Goal: Task Accomplishment & Management: Use online tool/utility

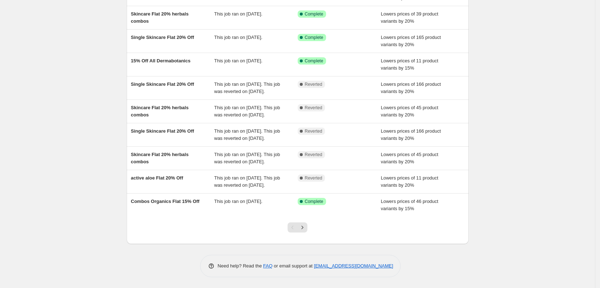
scroll to position [110, 0]
click at [306, 231] on icon "Next" at bounding box center [302, 226] width 7 height 7
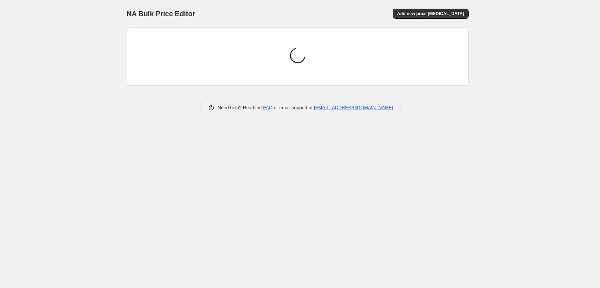
scroll to position [0, 0]
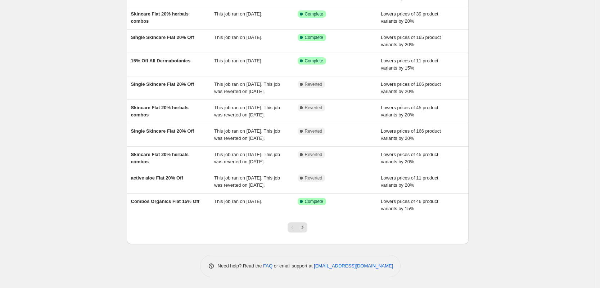
scroll to position [119, 0]
click at [306, 224] on icon "Next" at bounding box center [302, 226] width 7 height 7
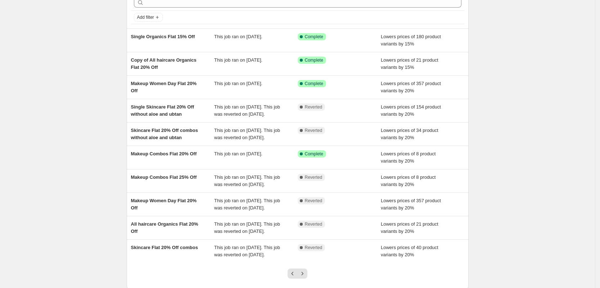
scroll to position [44, 0]
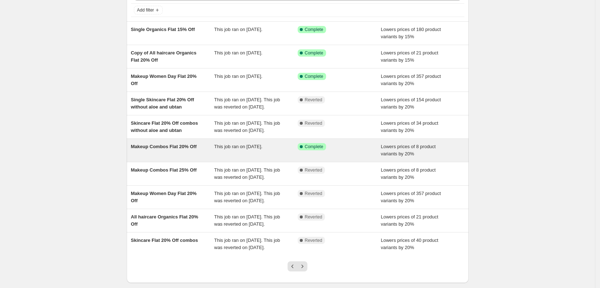
click at [161, 157] on div "Makeup Combos Flat 20% Off" at bounding box center [172, 150] width 83 height 14
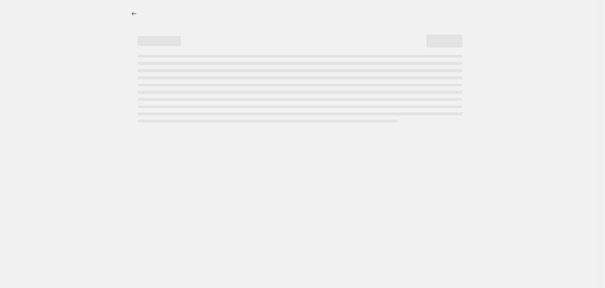
select select "percentage"
select select "collection"
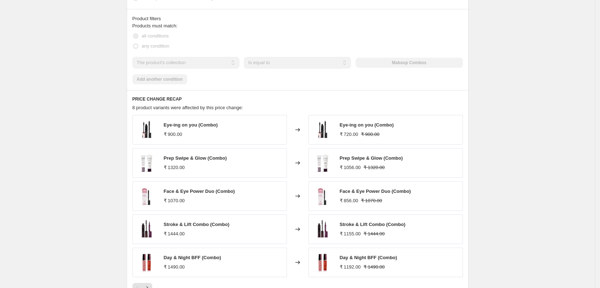
scroll to position [483, 0]
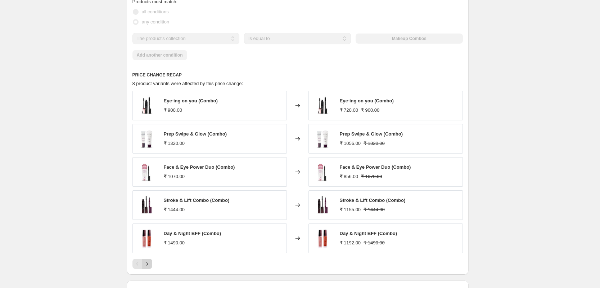
click at [148, 266] on icon "Next" at bounding box center [147, 263] width 7 height 7
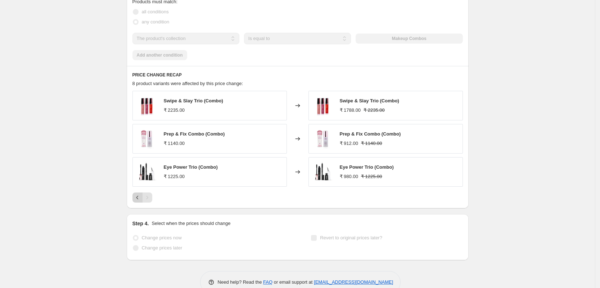
click at [140, 197] on icon "Previous" at bounding box center [137, 197] width 7 height 7
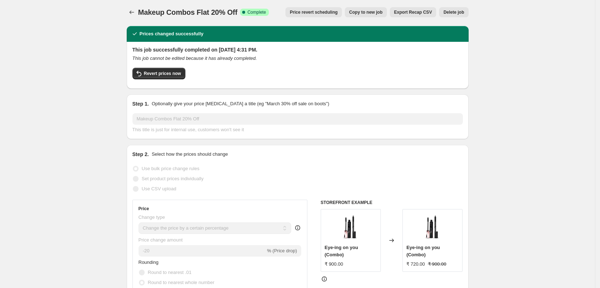
scroll to position [0, 0]
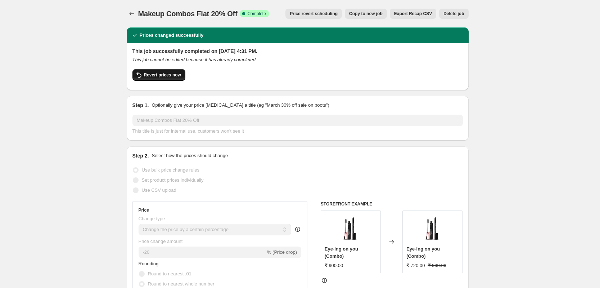
click at [172, 76] on span "Revert prices now" at bounding box center [162, 75] width 37 height 6
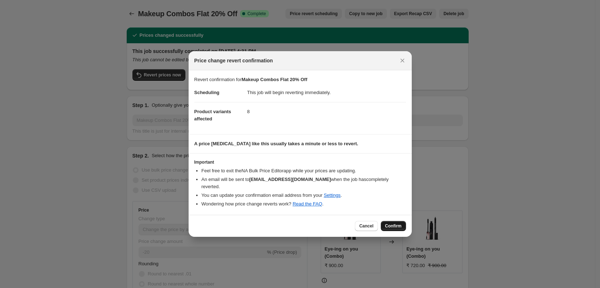
click at [401, 223] on span "Confirm" at bounding box center [393, 226] width 17 height 6
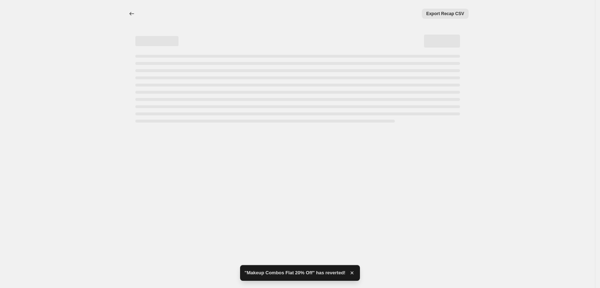
select select "percentage"
select select "collection"
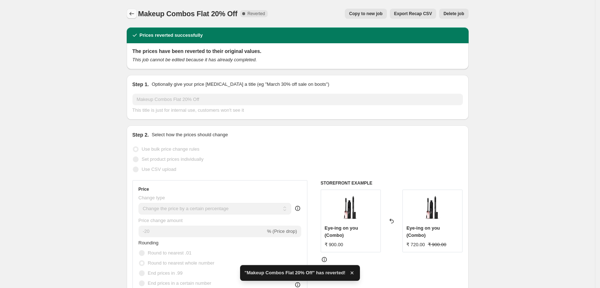
click at [134, 13] on icon "Price change jobs" at bounding box center [131, 13] width 7 height 7
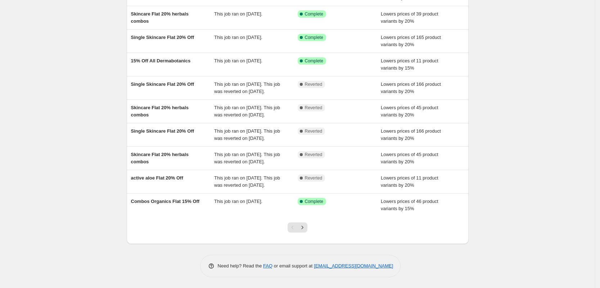
scroll to position [119, 0]
click at [303, 227] on icon "Next" at bounding box center [302, 226] width 7 height 7
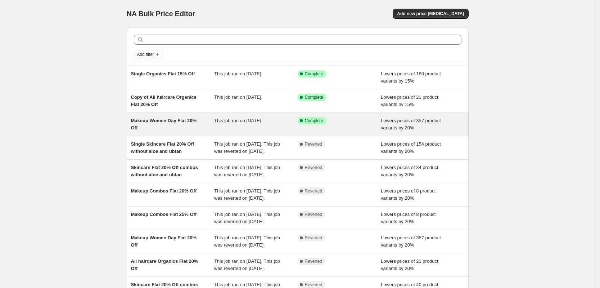
click at [194, 118] on span "Makeup Women Day Flat 20% Off" at bounding box center [164, 124] width 66 height 13
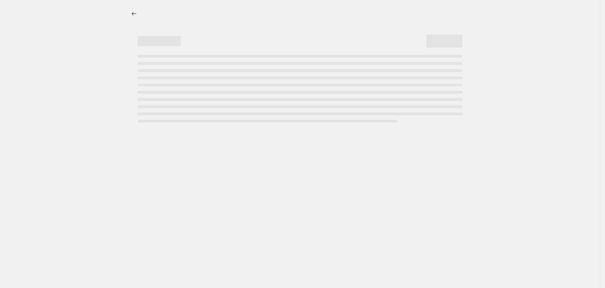
select select "percentage"
select select "collection"
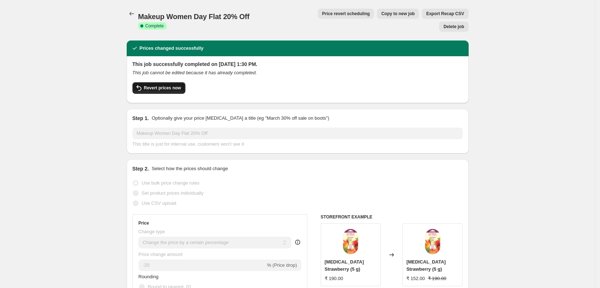
click at [164, 85] on span "Revert prices now" at bounding box center [162, 88] width 37 height 6
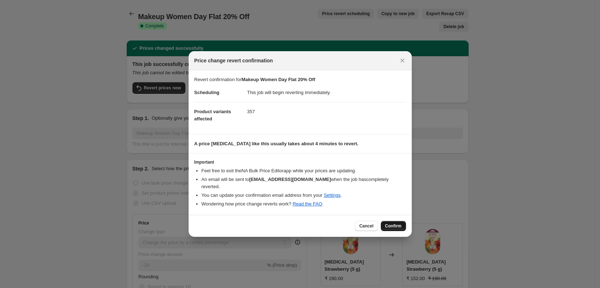
click at [393, 223] on span "Confirm" at bounding box center [393, 226] width 17 height 6
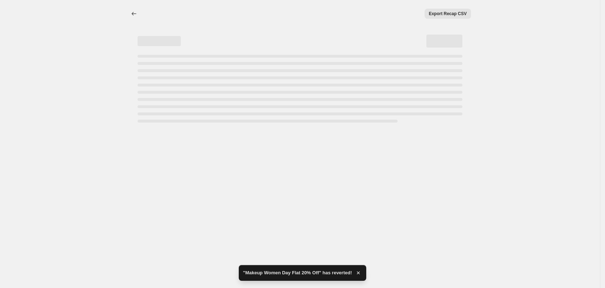
select select "percentage"
select select "collection"
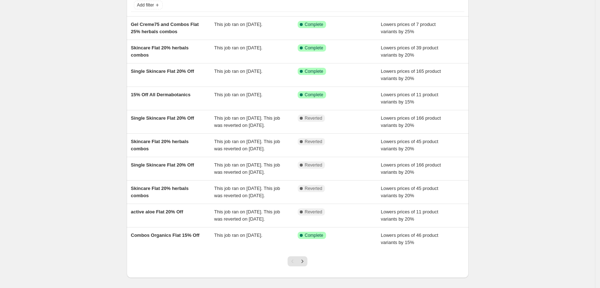
scroll to position [119, 0]
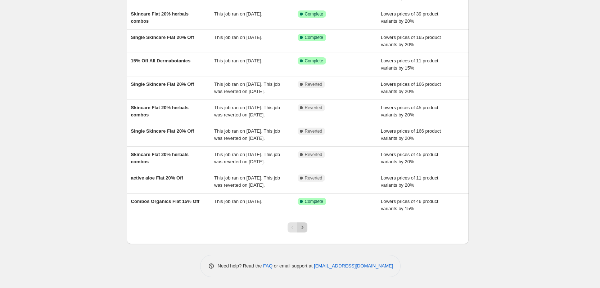
click at [306, 227] on icon "Next" at bounding box center [302, 226] width 7 height 7
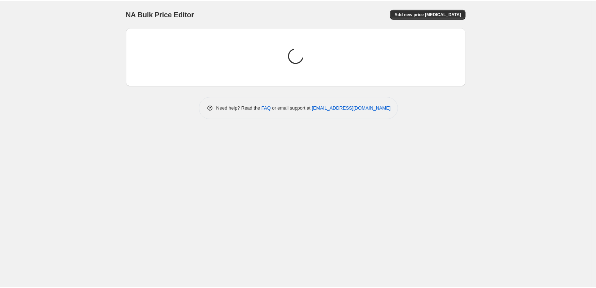
scroll to position [0, 0]
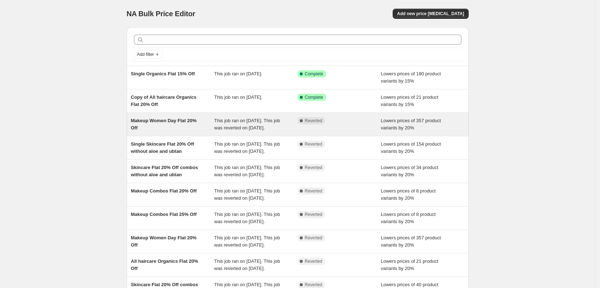
click at [164, 118] on span "Makeup Women Day Flat 20% Off" at bounding box center [164, 124] width 66 height 13
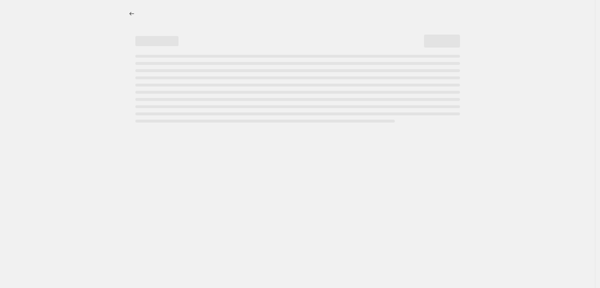
select select "percentage"
select select "collection"
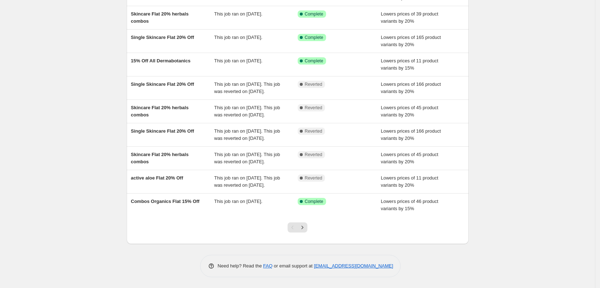
scroll to position [108, 0]
click at [303, 231] on icon "Next" at bounding box center [302, 226] width 7 height 7
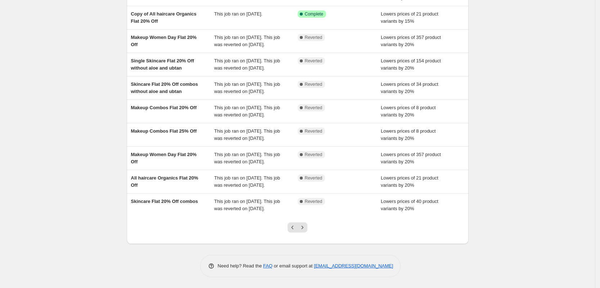
scroll to position [86, 0]
click at [304, 231] on icon "Next" at bounding box center [302, 226] width 7 height 7
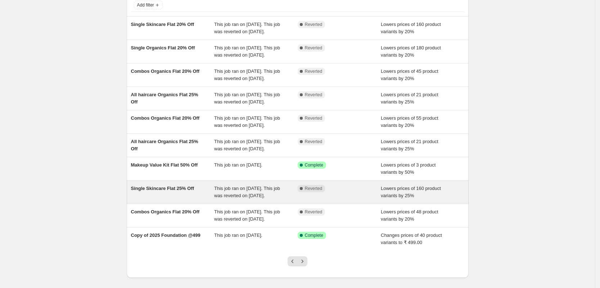
scroll to position [50, 0]
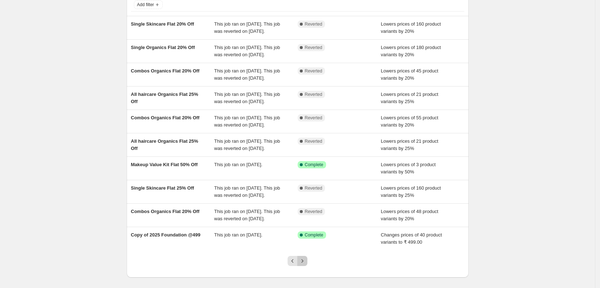
click at [303, 262] on icon "Next" at bounding box center [302, 260] width 7 height 7
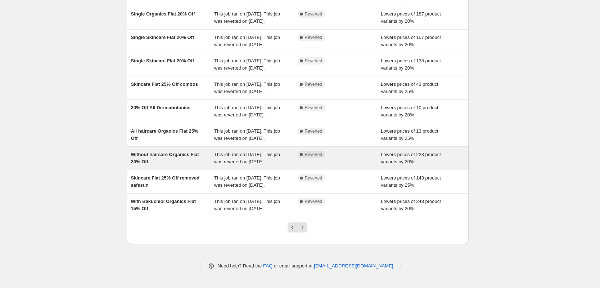
scroll to position [90, 0]
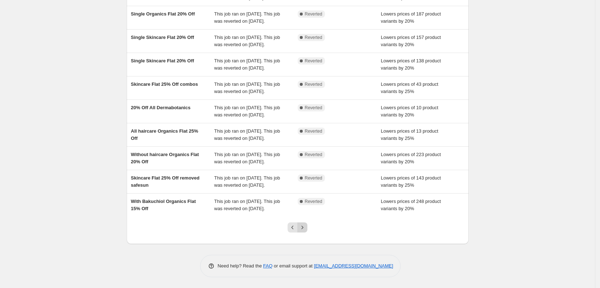
click at [302, 228] on icon "Next" at bounding box center [302, 226] width 7 height 7
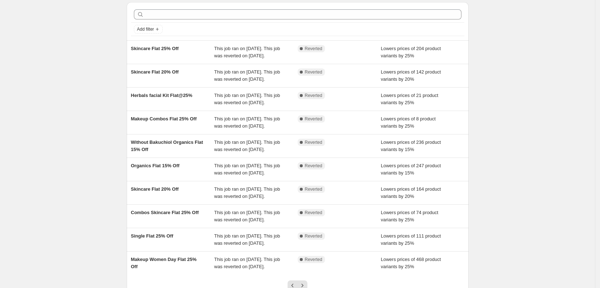
scroll to position [83, 0]
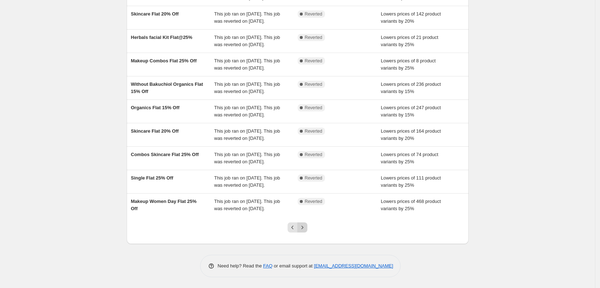
click at [303, 227] on icon "Next" at bounding box center [303, 226] width 2 height 3
click at [294, 230] on icon "Previous" at bounding box center [292, 226] width 7 height 7
click at [292, 227] on icon "Previous" at bounding box center [292, 226] width 7 height 7
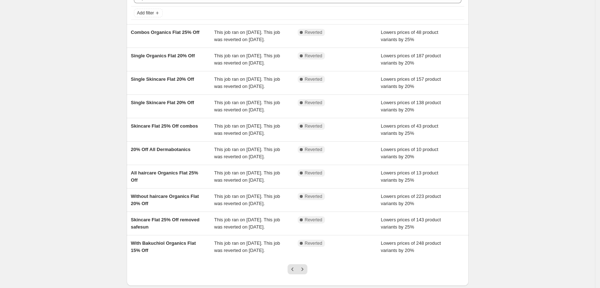
scroll to position [90, 0]
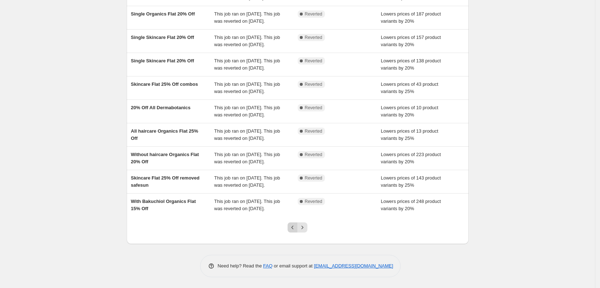
click at [295, 229] on icon "Previous" at bounding box center [292, 226] width 7 height 7
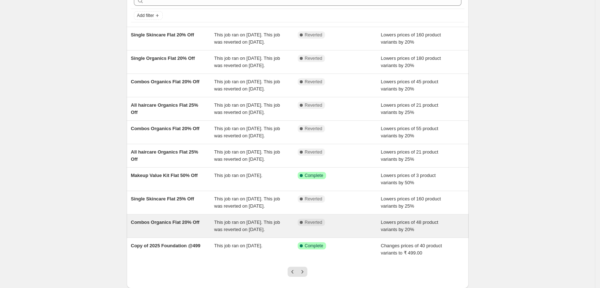
scroll to position [83, 0]
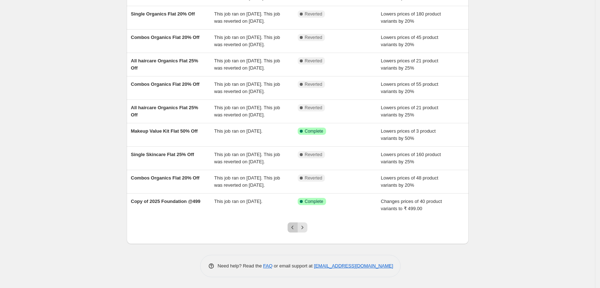
click at [291, 227] on icon "Previous" at bounding box center [292, 226] width 7 height 7
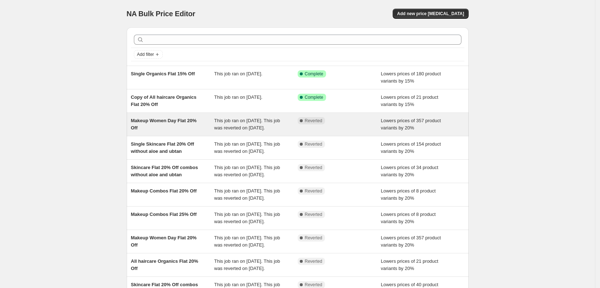
click at [205, 125] on div "Makeup Women Day Flat 20% Off" at bounding box center [172, 124] width 83 height 14
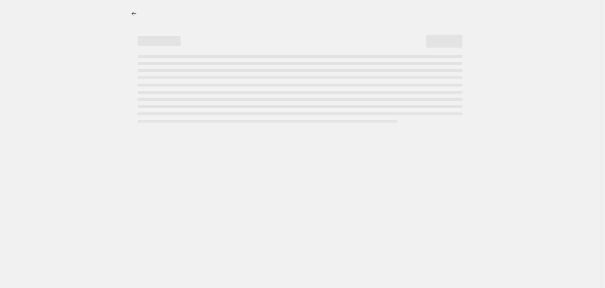
select select "percentage"
select select "collection"
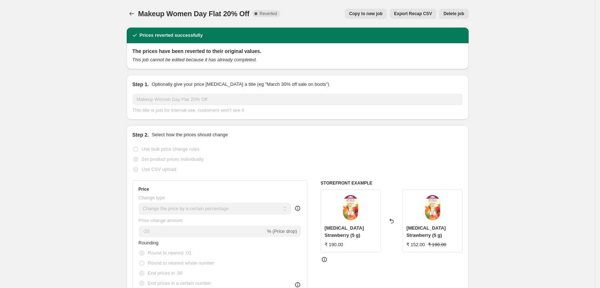
click at [361, 10] on button "Copy to new job" at bounding box center [366, 14] width 42 height 10
select select "percentage"
select select "collection"
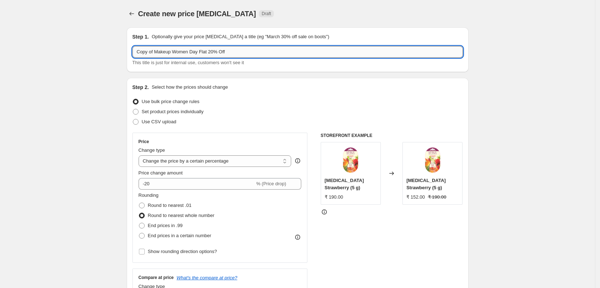
click at [157, 51] on input "Copy of Makeup Women Day Flat 20% Off" at bounding box center [297, 52] width 330 height 12
type input "Makeup Women Day Flat 20% Off"
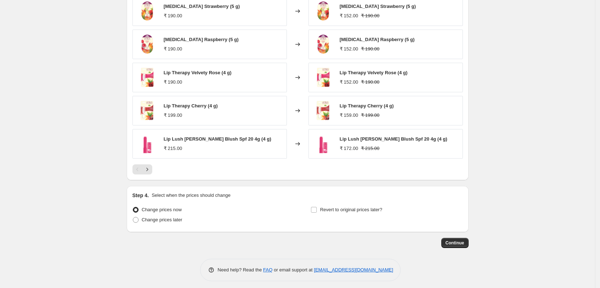
scroll to position [513, 0]
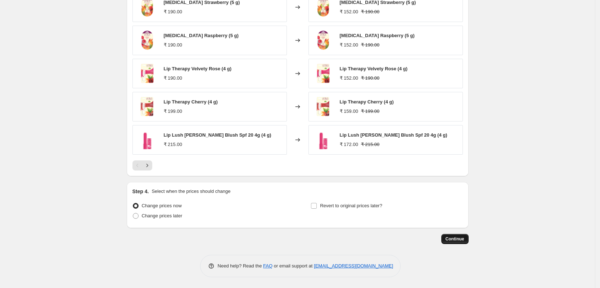
click at [460, 235] on button "Continue" at bounding box center [454, 239] width 27 height 10
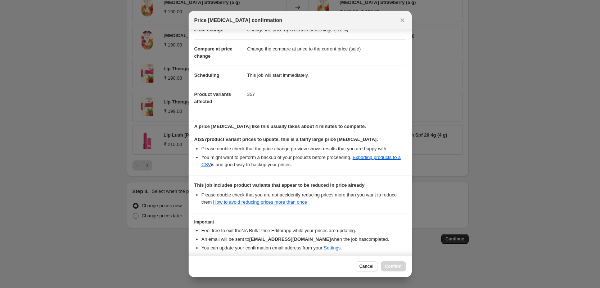
scroll to position [55, 0]
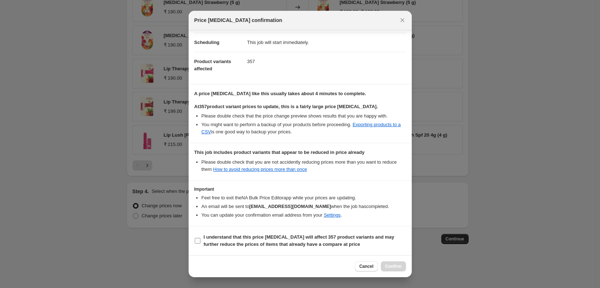
click at [199, 239] on input "I understand that this price change job will affect 357 product variants and ma…" at bounding box center [198, 241] width 6 height 6
checkbox input "true"
click at [393, 267] on span "Confirm" at bounding box center [393, 266] width 17 height 6
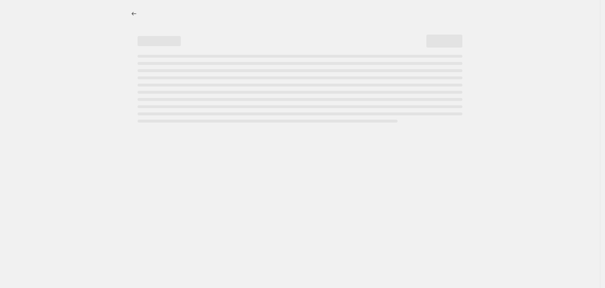
select select "percentage"
select select "collection"
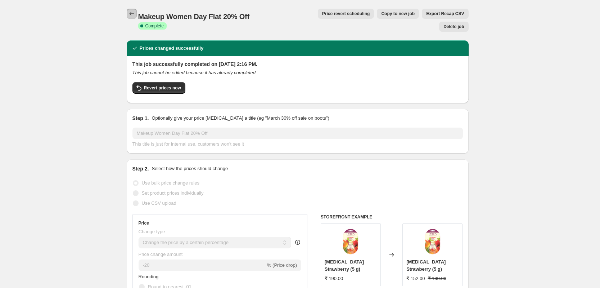
click at [134, 14] on icon "Price change jobs" at bounding box center [131, 13] width 7 height 7
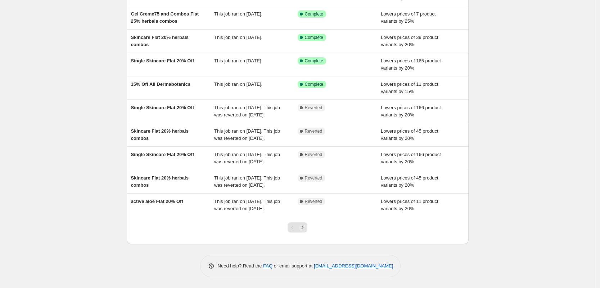
scroll to position [94, 0]
click at [306, 231] on icon "Next" at bounding box center [302, 226] width 7 height 7
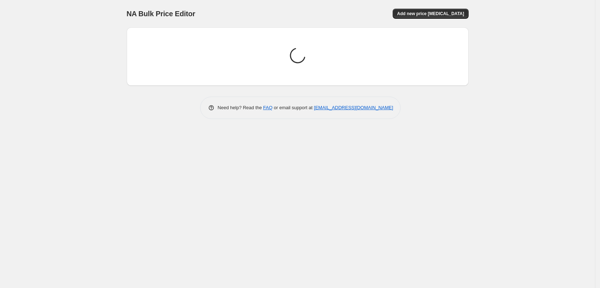
scroll to position [0, 0]
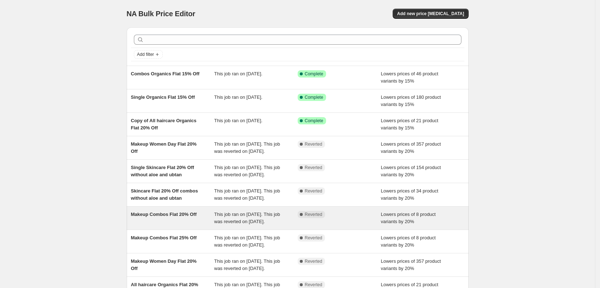
click at [179, 225] on div "Makeup Combos Flat 20% Off" at bounding box center [172, 218] width 83 height 14
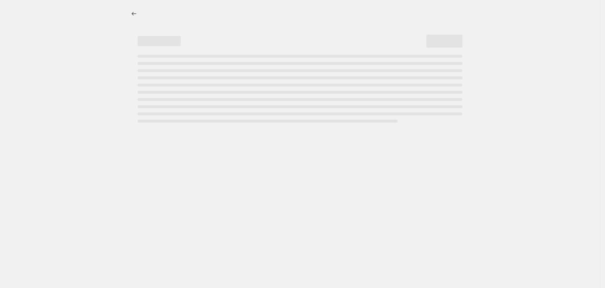
select select "percentage"
select select "collection"
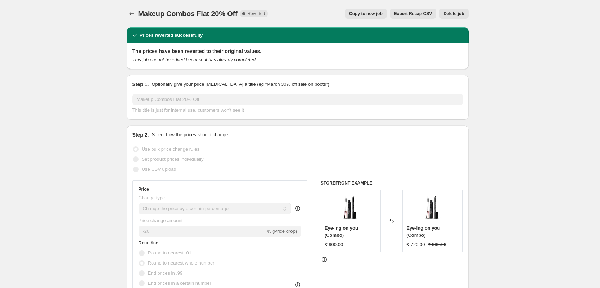
click at [374, 15] on span "Copy to new job" at bounding box center [365, 14] width 33 height 6
select select "percentage"
select select "collection"
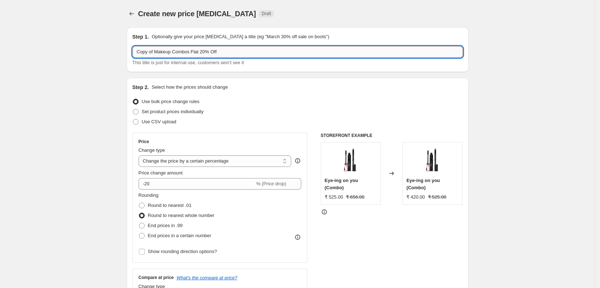
click at [157, 52] on input "Copy of Makeup Combos Flat 20% Off" at bounding box center [297, 52] width 330 height 12
type input "Makeup Combos Flat 20% Off"
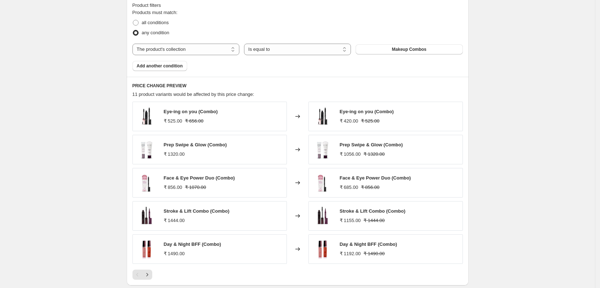
scroll to position [413, 0]
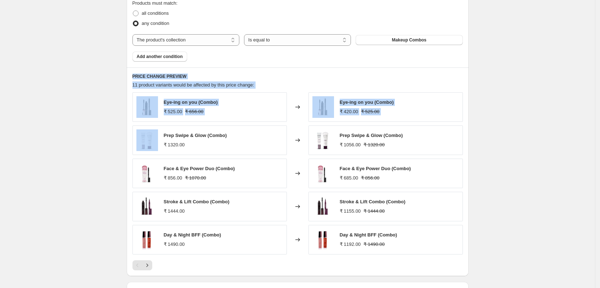
drag, startPoint x: 99, startPoint y: 130, endPoint x: 122, endPoint y: 58, distance: 75.5
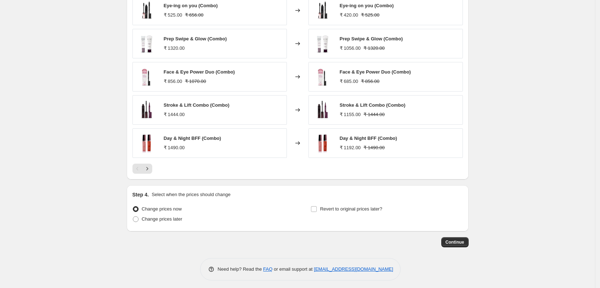
scroll to position [513, 0]
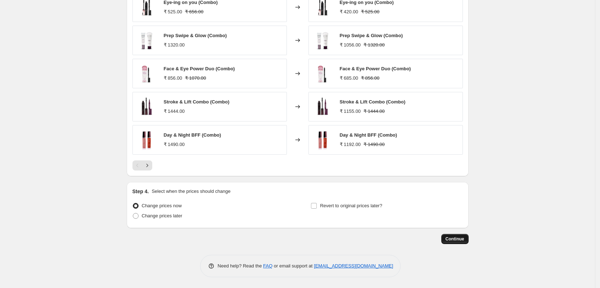
click at [467, 235] on button "Continue" at bounding box center [454, 239] width 27 height 10
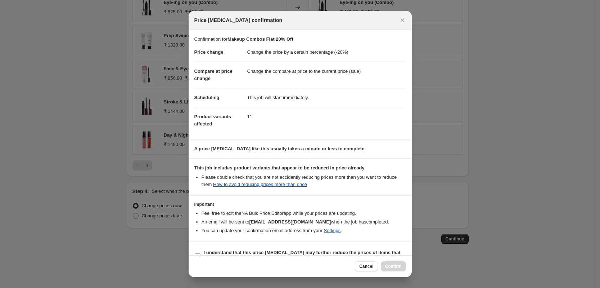
scroll to position [15, 0]
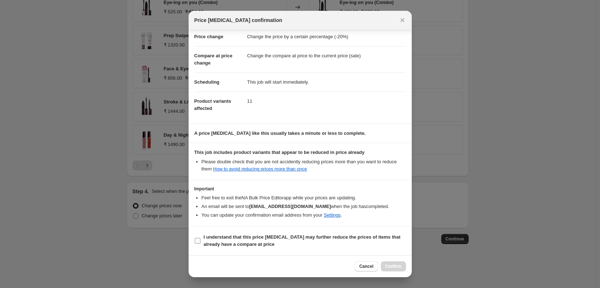
click at [306, 241] on span "I understand that this price [MEDICAL_DATA] may further reduce the prices of it…" at bounding box center [305, 240] width 202 height 14
click at [200, 241] on input "I understand that this price [MEDICAL_DATA] may further reduce the prices of it…" at bounding box center [198, 241] width 6 height 6
checkbox input "true"
click at [388, 261] on button "Confirm" at bounding box center [393, 266] width 25 height 10
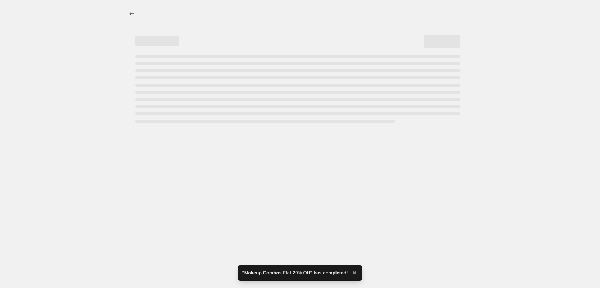
select select "percentage"
select select "collection"
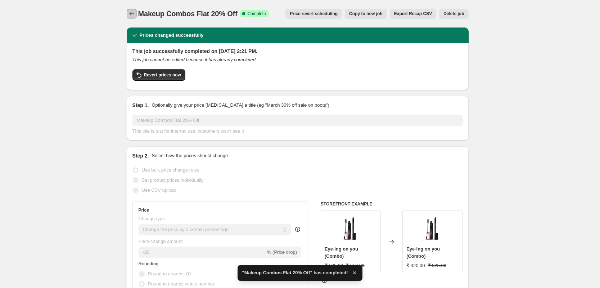
click at [135, 9] on button "Price change jobs" at bounding box center [132, 14] width 10 height 10
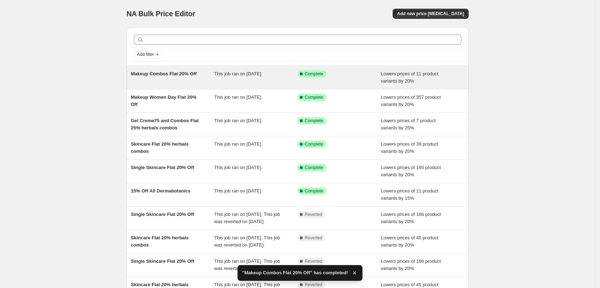
click at [153, 81] on div "Makeup Combos Flat 20% Off" at bounding box center [172, 77] width 83 height 14
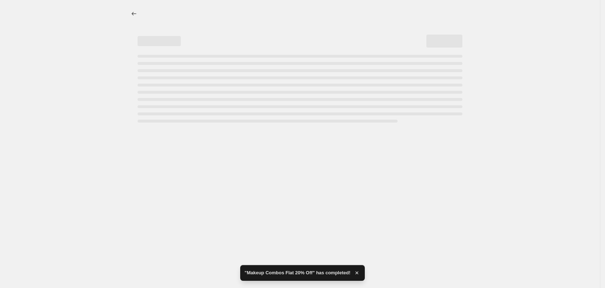
select select "percentage"
select select "collection"
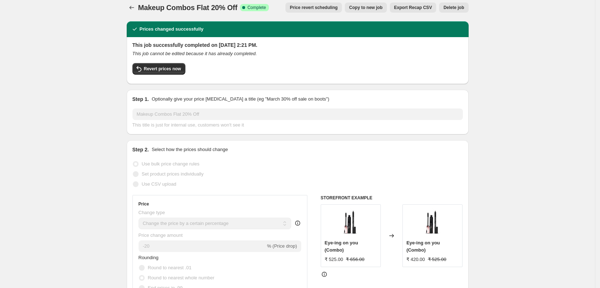
scroll to position [6, 0]
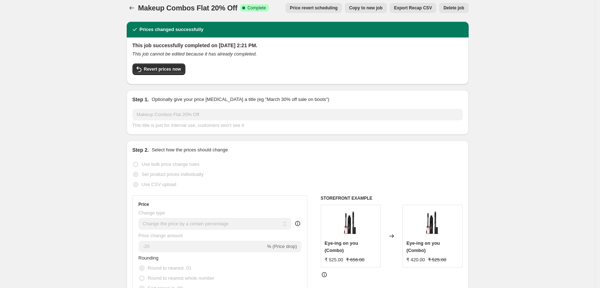
click at [369, 7] on span "Copy to new job" at bounding box center [365, 8] width 33 height 6
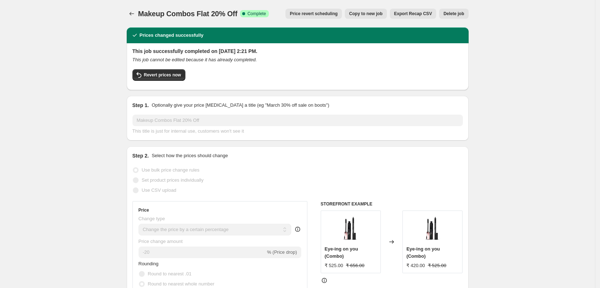
select select "percentage"
select select "collection"
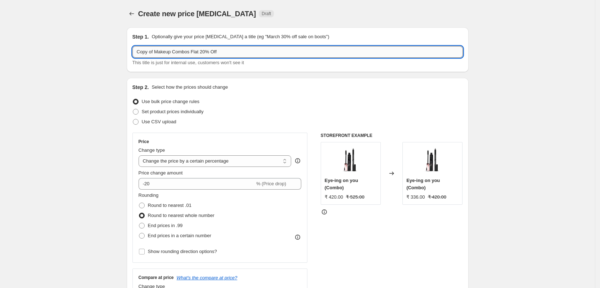
click at [190, 51] on input "Copy of Makeup Combos Flat 20% Off" at bounding box center [297, 52] width 330 height 12
click at [188, 51] on input "Ecostay eye care Flat 20% Off" at bounding box center [297, 52] width 330 height 12
type input "Ecostay eye care Flat 50% Off"
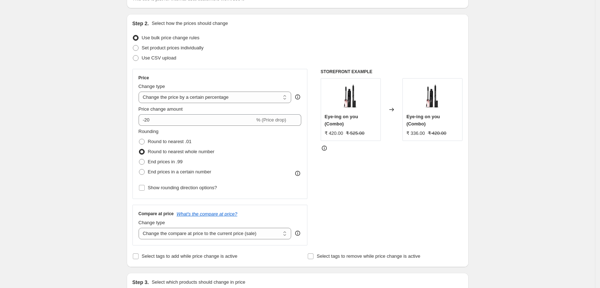
scroll to position [54, 0]
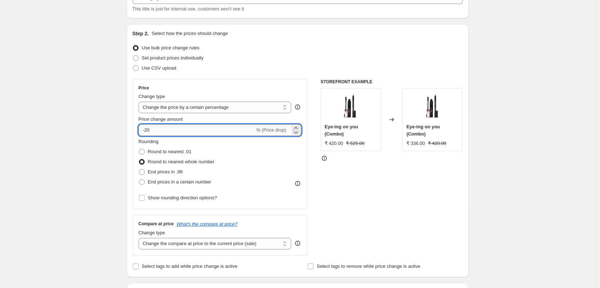
click at [181, 130] on input "-20" at bounding box center [197, 130] width 116 height 12
type input "-2"
type input "-50"
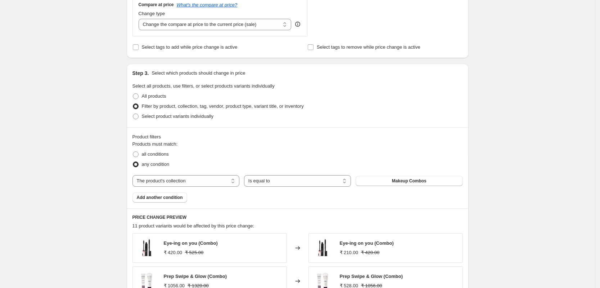
scroll to position [339, 0]
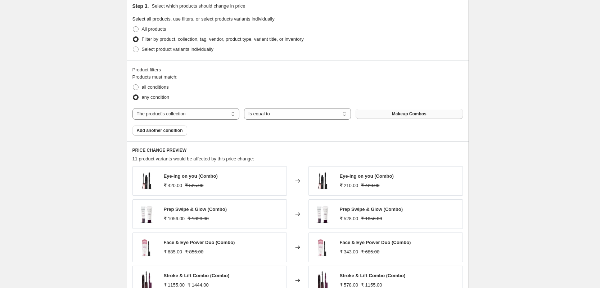
click at [402, 113] on span "Makeup Combos" at bounding box center [409, 114] width 35 height 6
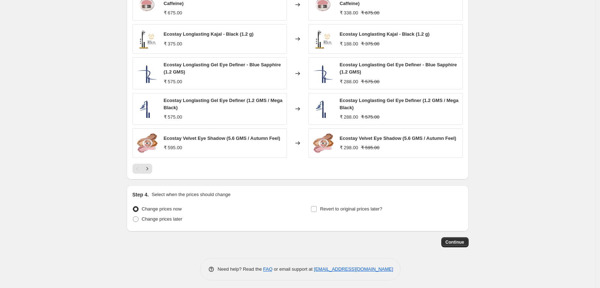
scroll to position [520, 0]
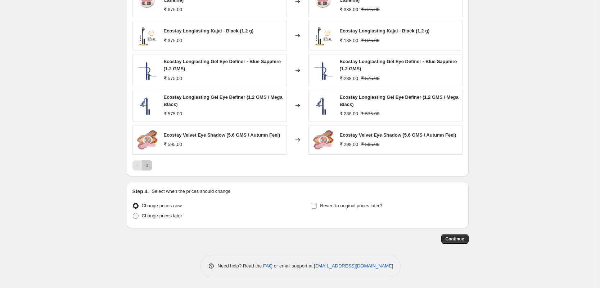
click at [151, 165] on icon "Next" at bounding box center [147, 165] width 7 height 7
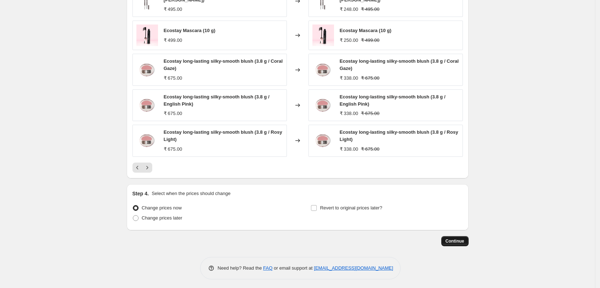
click at [453, 239] on span "Continue" at bounding box center [455, 241] width 19 height 6
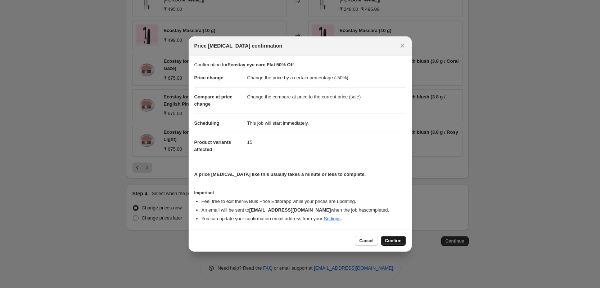
click at [388, 238] on span "Confirm" at bounding box center [393, 241] width 17 height 6
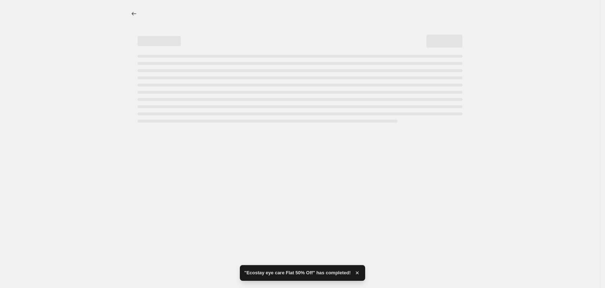
select select "percentage"
select select "collection"
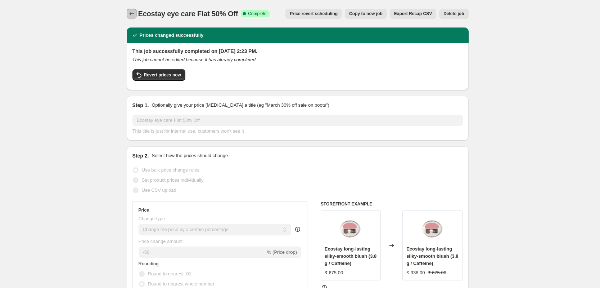
click at [131, 9] on button "Price change jobs" at bounding box center [132, 14] width 10 height 10
